Goal: Check status: Check status

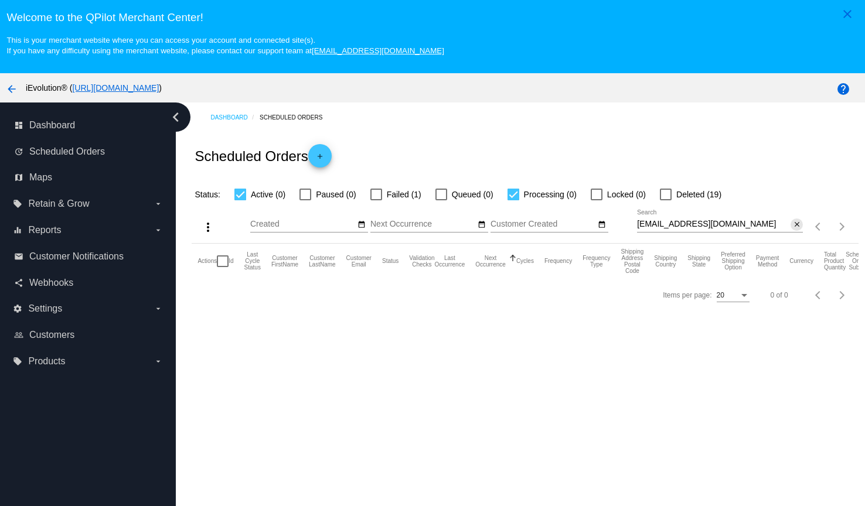
click at [793, 226] on mat-icon "close" at bounding box center [797, 224] width 8 height 9
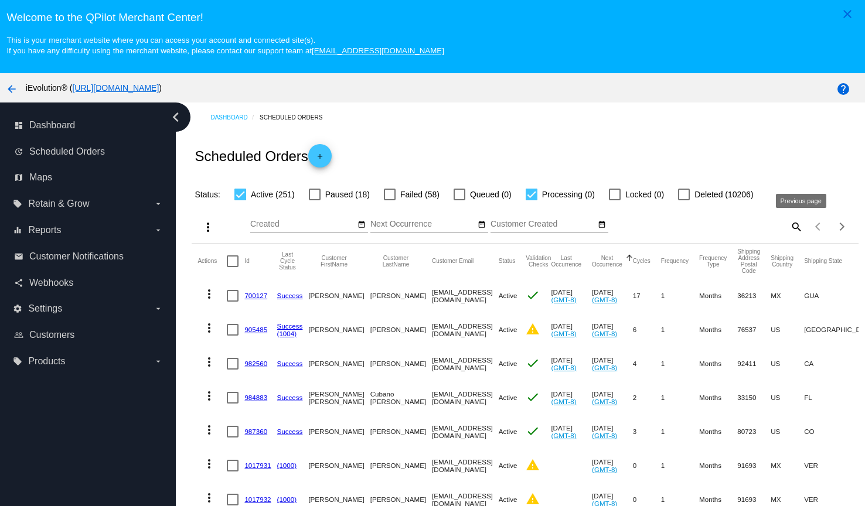
click at [770, 229] on div "search" at bounding box center [720, 226] width 166 height 18
click at [789, 230] on mat-icon "search" at bounding box center [796, 226] width 14 height 18
click at [734, 230] on div "Search" at bounding box center [720, 221] width 166 height 23
paste input "3399kyba@gmail.com"
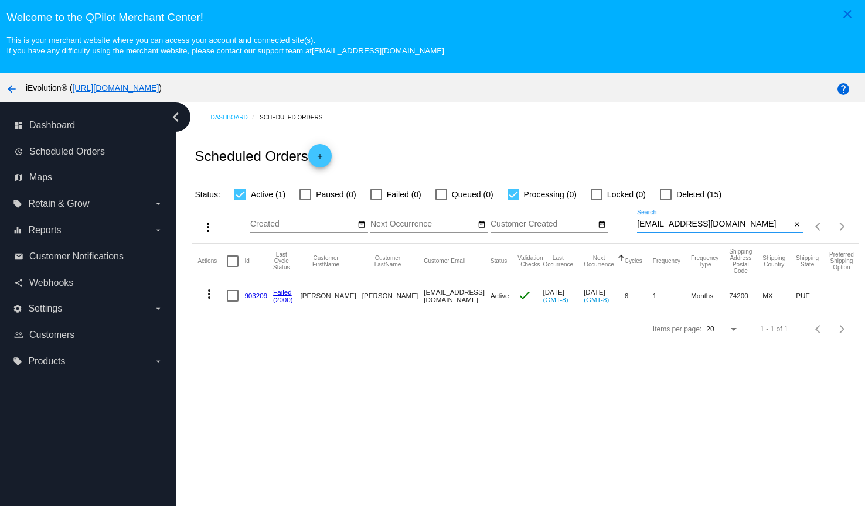
type input "3399kyba@gmail.com"
click at [212, 294] on mat-icon "more_vert" at bounding box center [209, 294] width 14 height 14
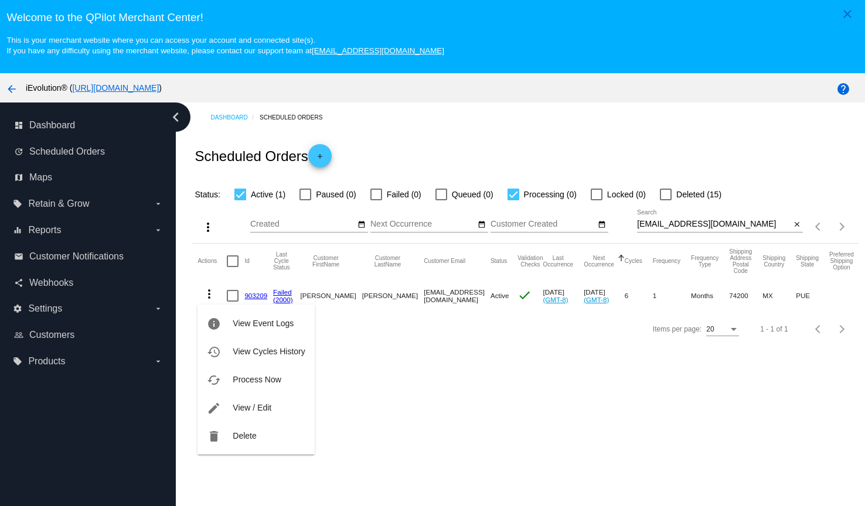
click at [578, 317] on div at bounding box center [432, 253] width 865 height 506
click at [207, 298] on mat-icon "more_vert" at bounding box center [209, 294] width 14 height 14
click at [277, 385] on button "cached Process Now" at bounding box center [255, 380] width 117 height 28
click at [254, 298] on link "903209" at bounding box center [255, 296] width 23 height 8
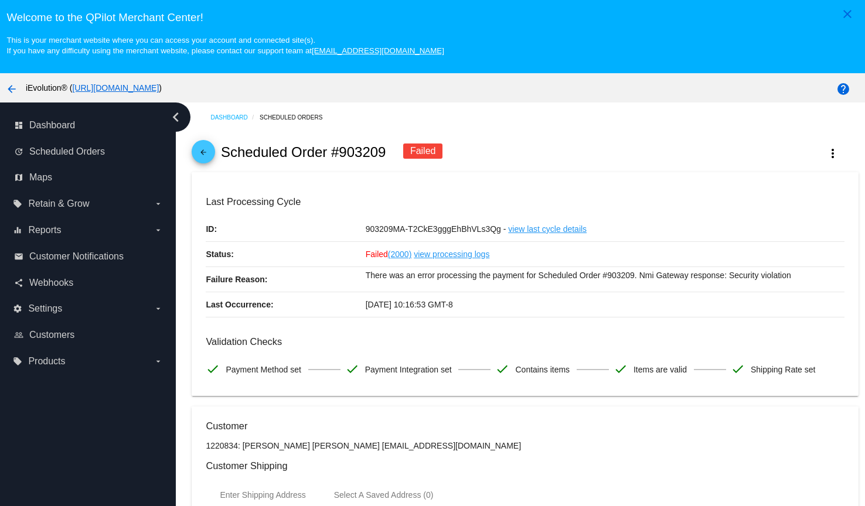
click at [208, 155] on mat-icon "arrow_back" at bounding box center [203, 155] width 14 height 14
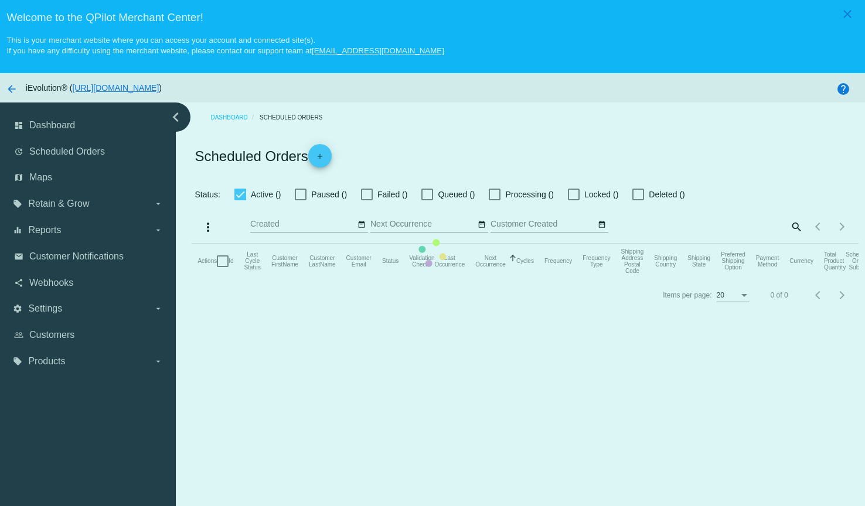
checkbox input "true"
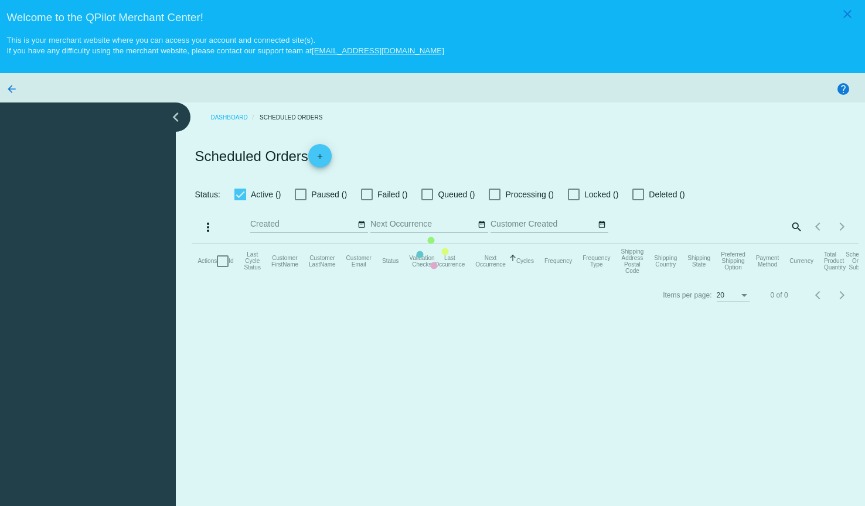
checkbox input "true"
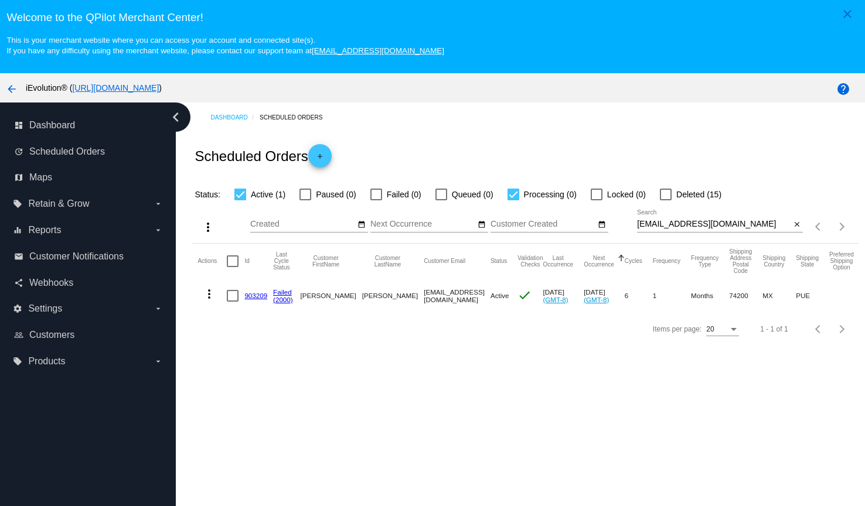
click at [209, 297] on mat-icon "more_vert" at bounding box center [209, 294] width 14 height 14
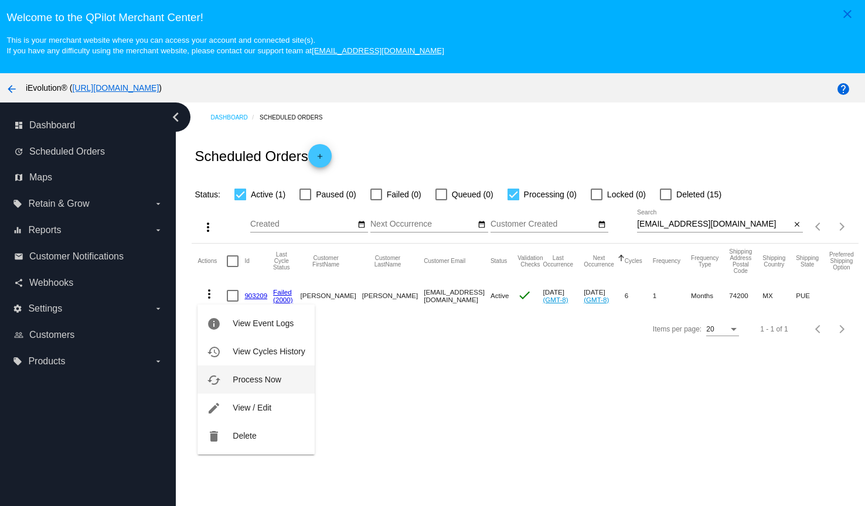
click at [261, 384] on button "cached Process Now" at bounding box center [255, 380] width 117 height 28
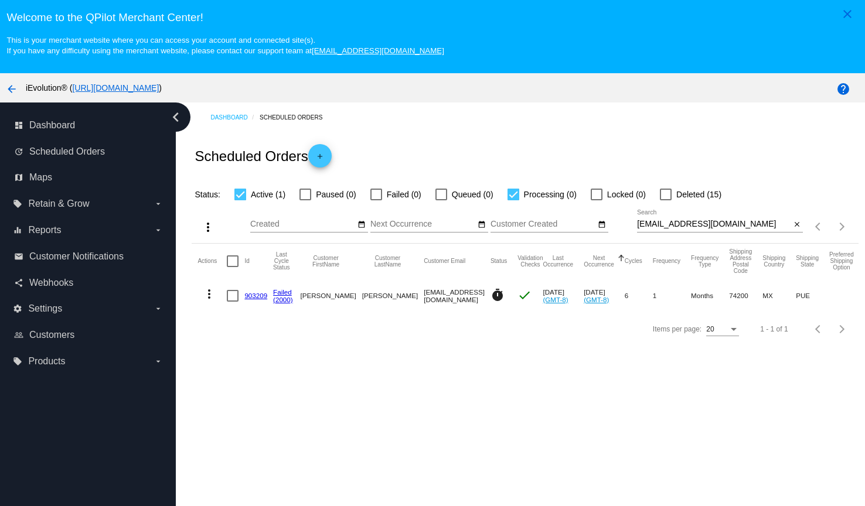
click at [263, 295] on link "903209" at bounding box center [255, 296] width 23 height 8
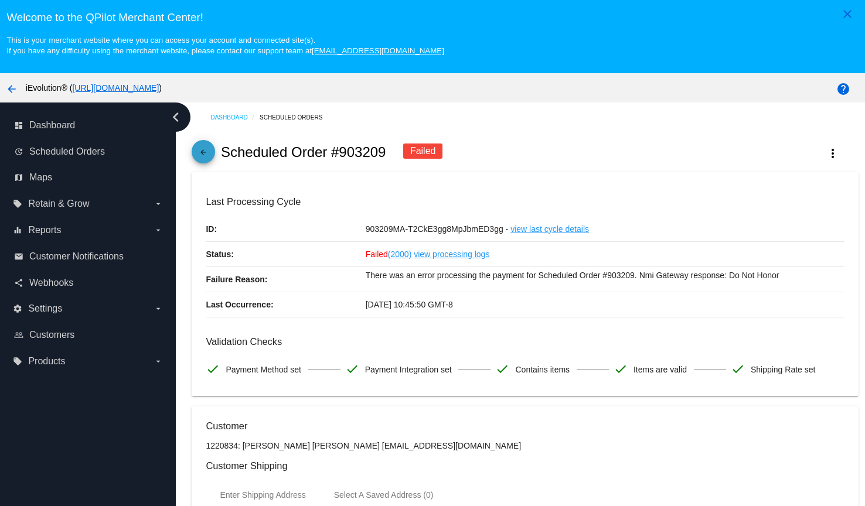
click at [203, 162] on mat-icon "arrow_back" at bounding box center [203, 155] width 14 height 14
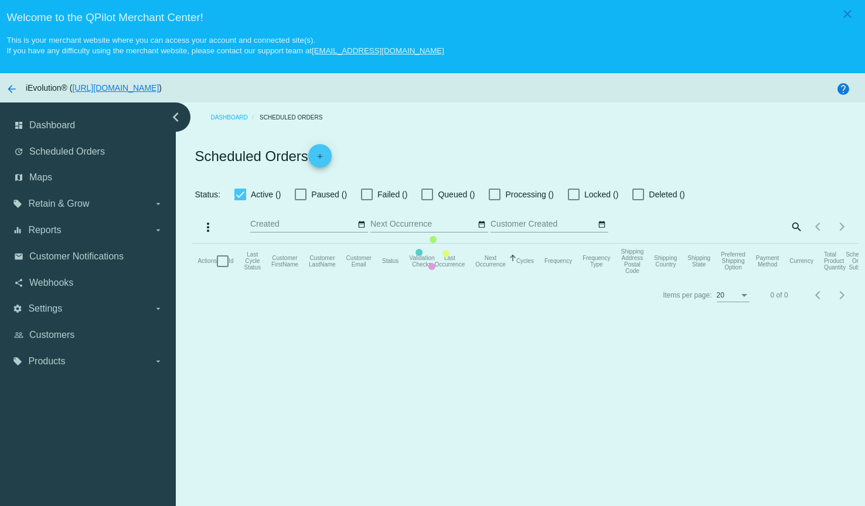
checkbox input "true"
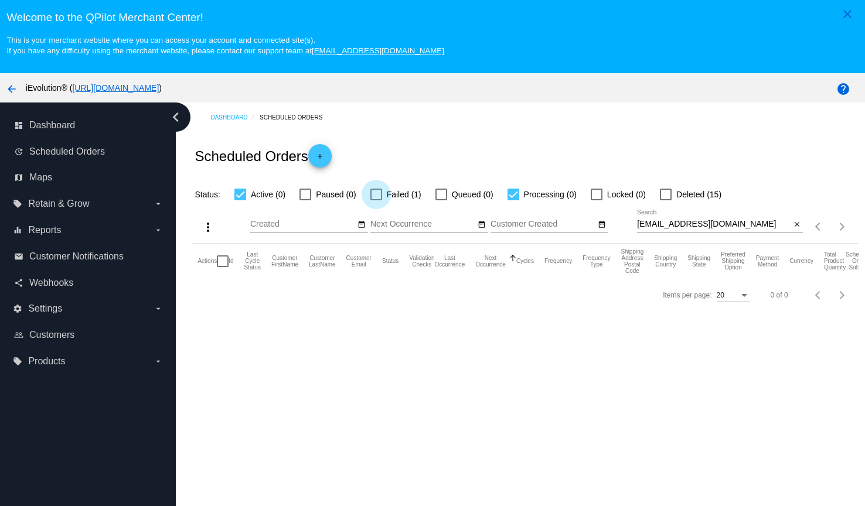
click at [371, 202] on label "Failed (1)" at bounding box center [395, 195] width 51 height 14
click at [376, 201] on input "Failed (1)" at bounding box center [376, 200] width 1 height 1
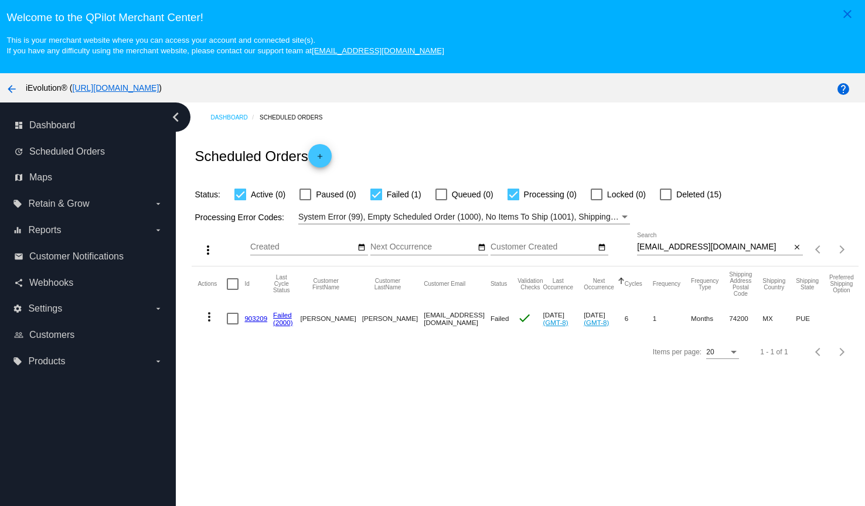
click at [374, 196] on div at bounding box center [376, 195] width 12 height 12
click at [376, 200] on input "Failed (1)" at bounding box center [376, 200] width 1 height 1
checkbox input "false"
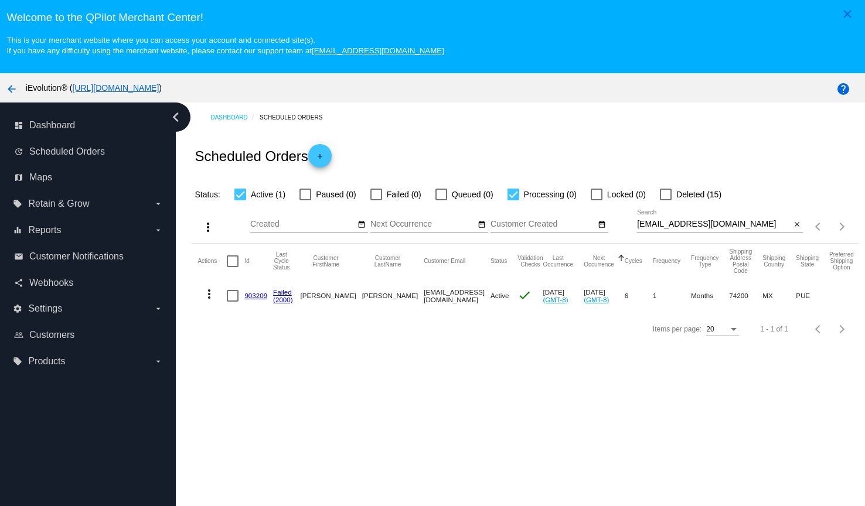
click at [214, 298] on mat-icon "more_vert" at bounding box center [209, 294] width 14 height 14
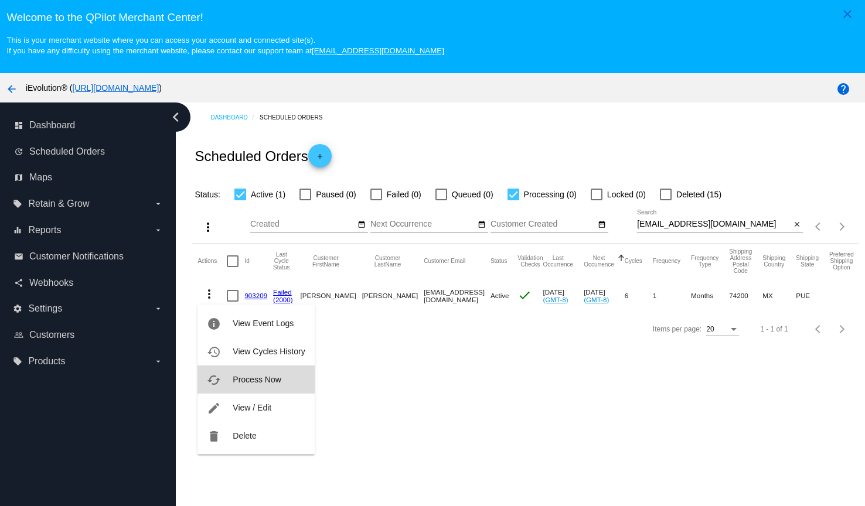
click at [248, 377] on span "Process Now" at bounding box center [257, 379] width 48 height 9
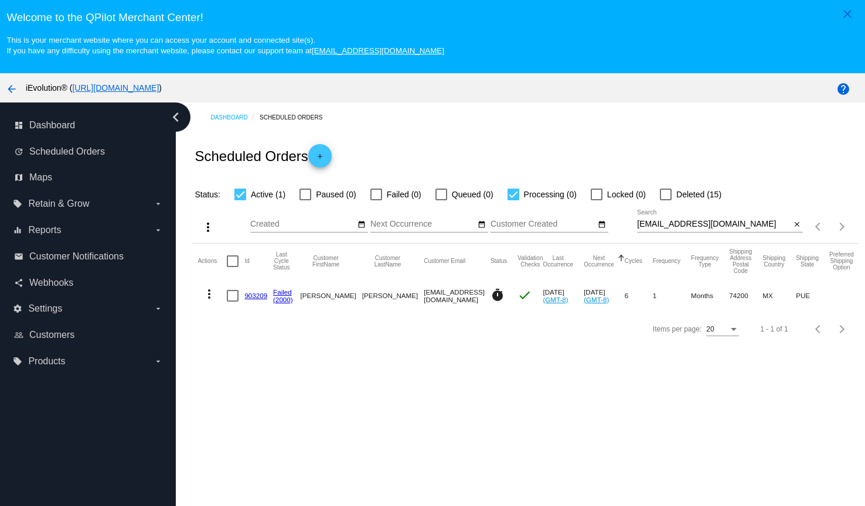
click at [255, 299] on link "903209" at bounding box center [255, 296] width 23 height 8
